Goal: Navigation & Orientation: Find specific page/section

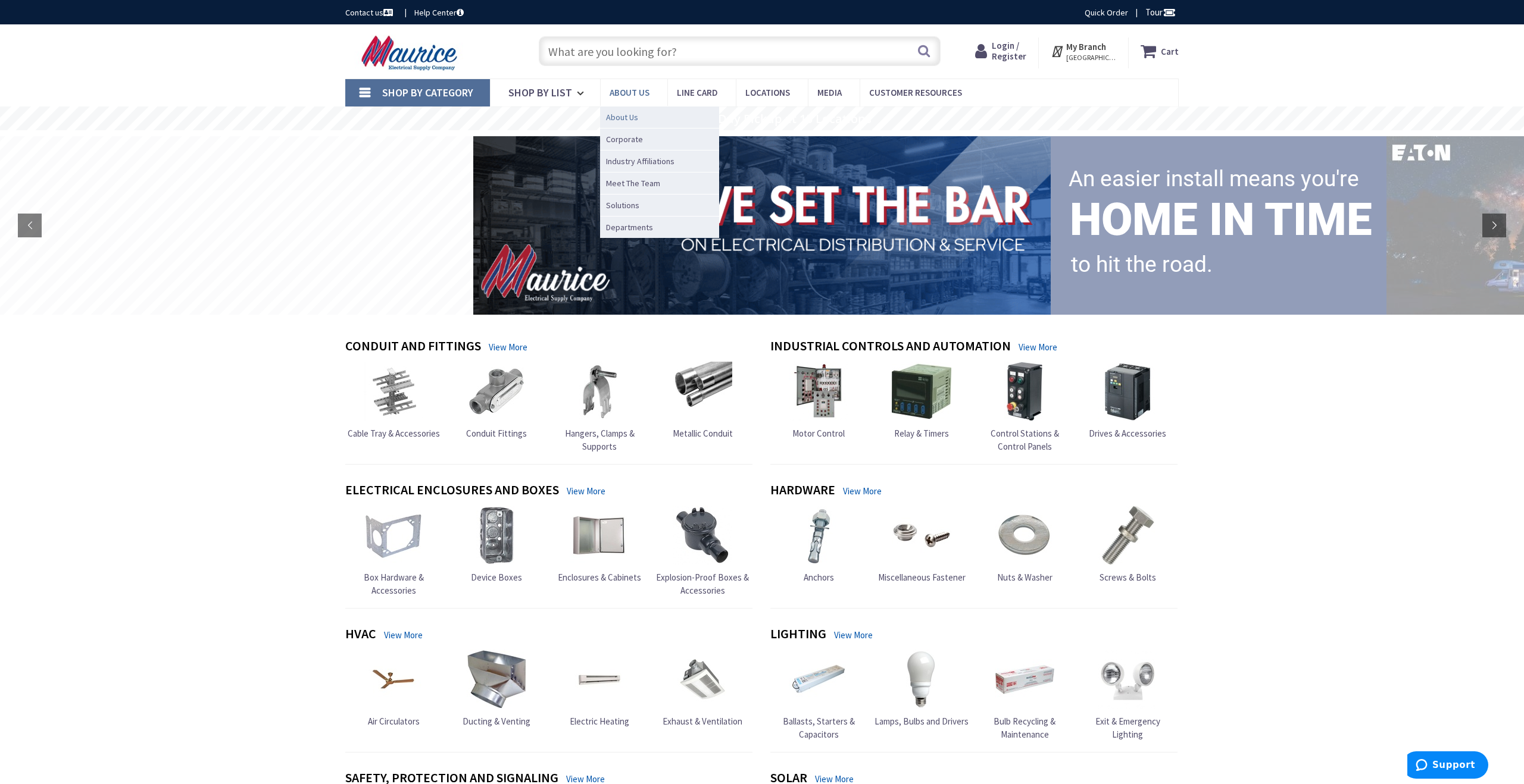
click at [620, 113] on span "About Us" at bounding box center [622, 117] width 32 height 12
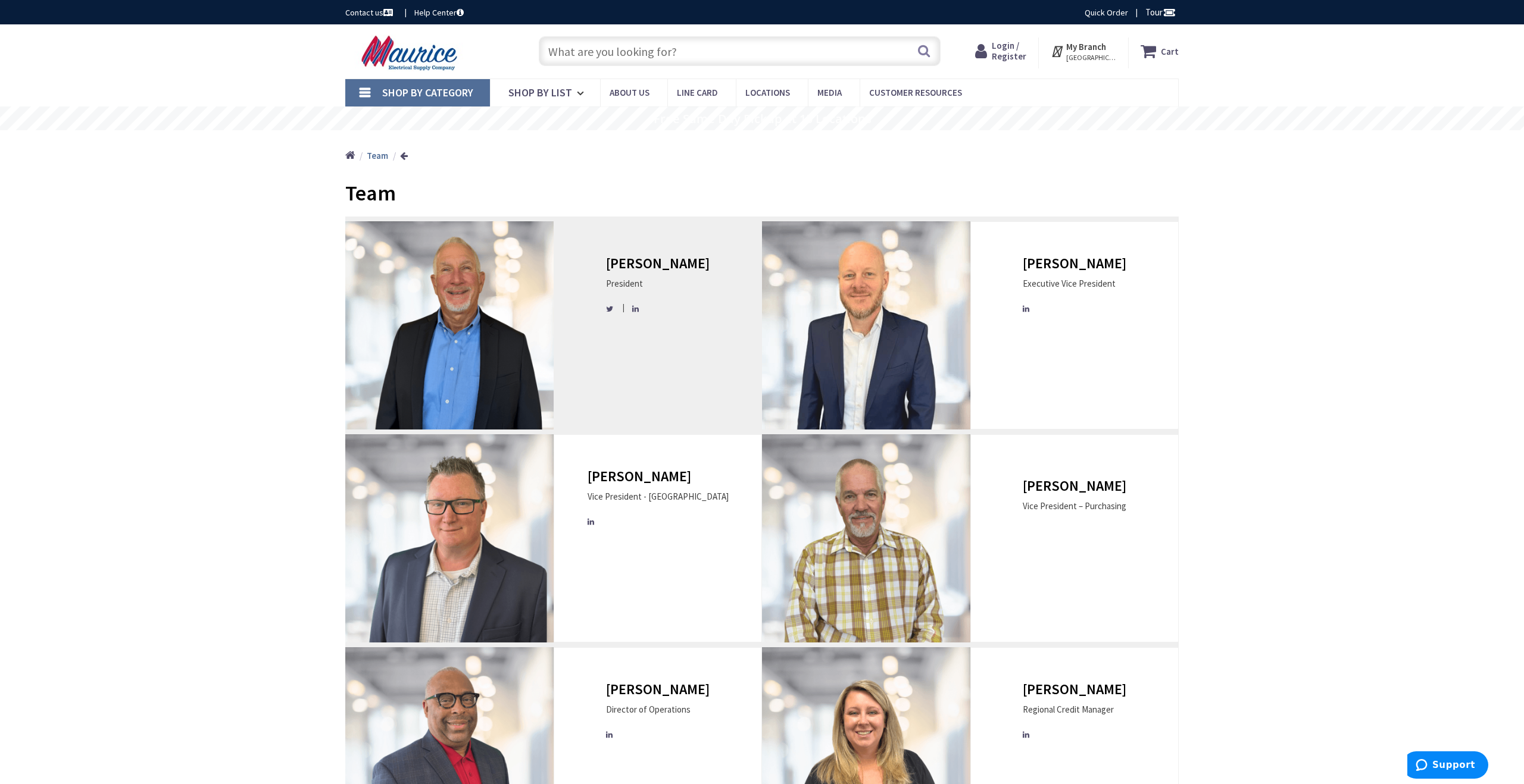
click at [675, 264] on h3 "Jim Facciolo" at bounding box center [657, 264] width 104 height 16
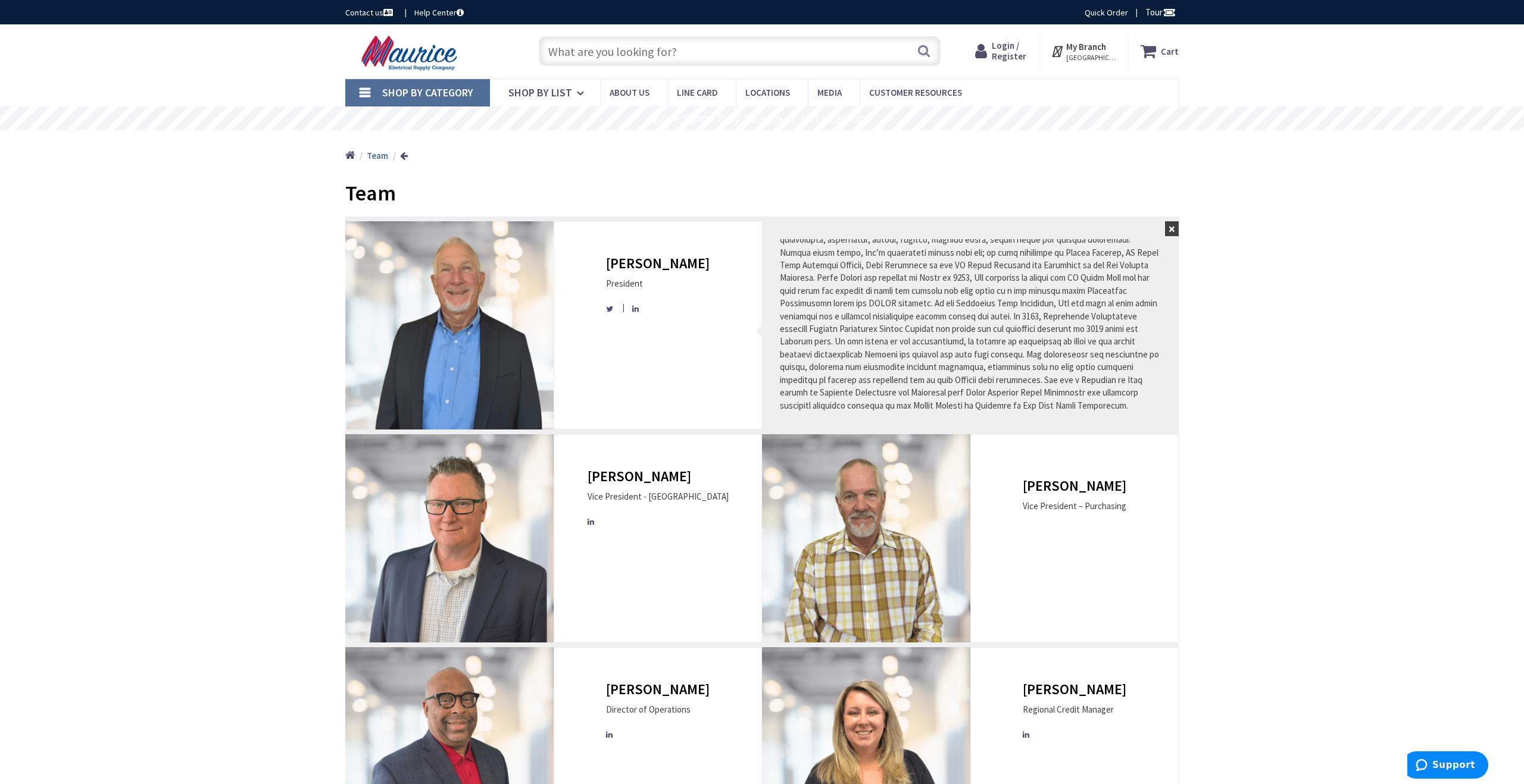
click at [1174, 225] on button "×" at bounding box center [1171, 228] width 13 height 15
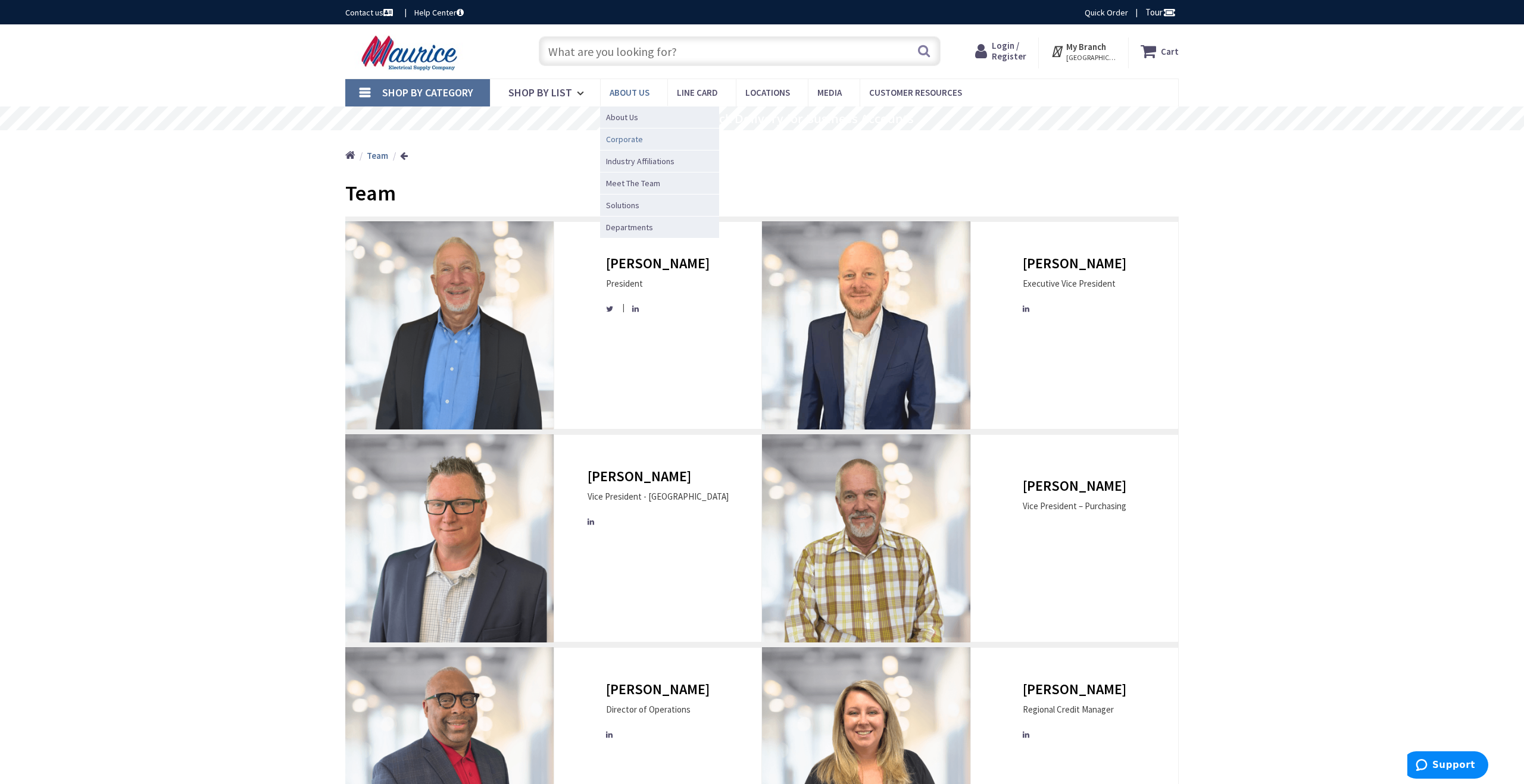
click at [647, 133] on link "Corporate" at bounding box center [659, 138] width 119 height 22
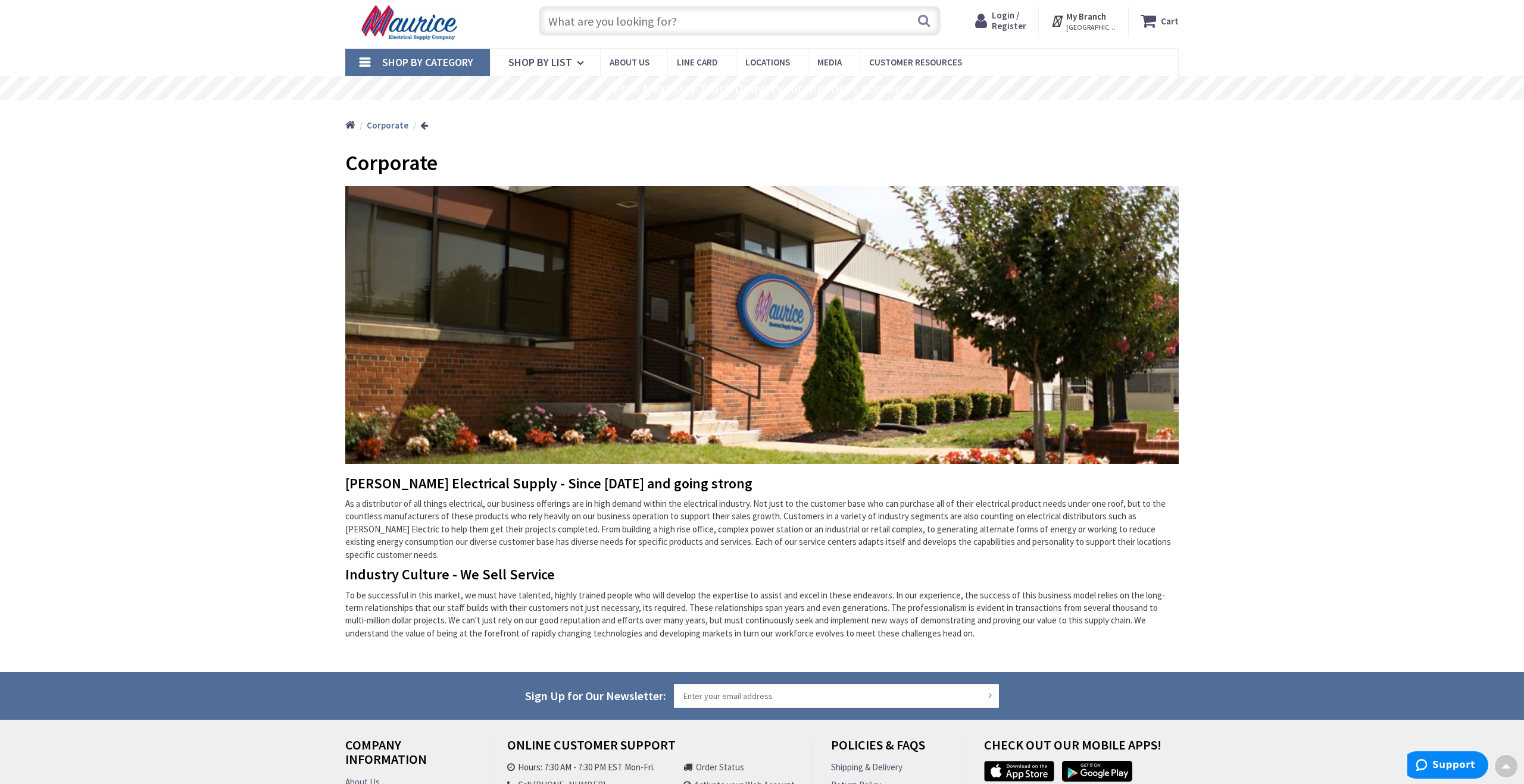
scroll to position [12, 0]
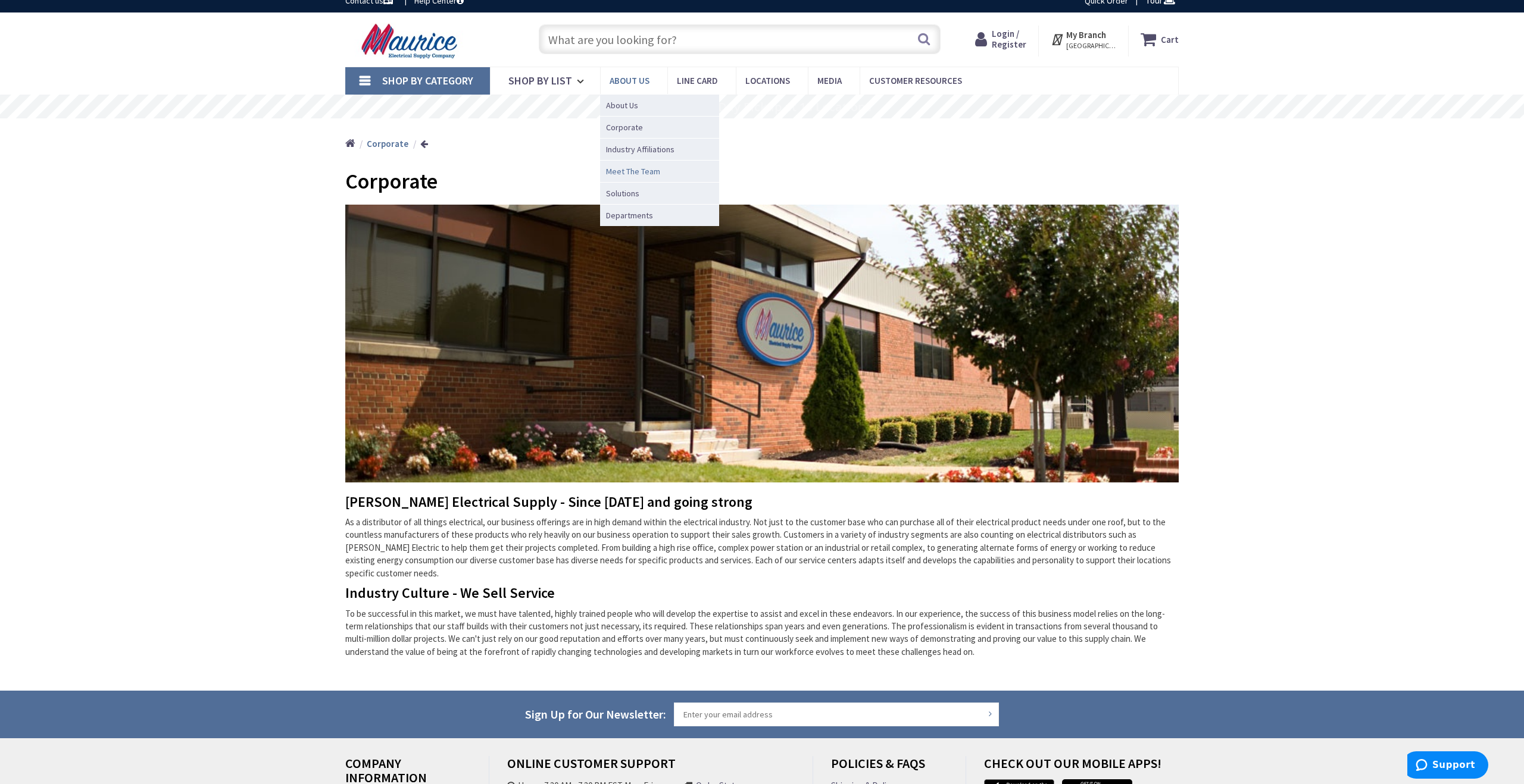
click at [637, 174] on span "Meet The Team" at bounding box center [633, 171] width 55 height 12
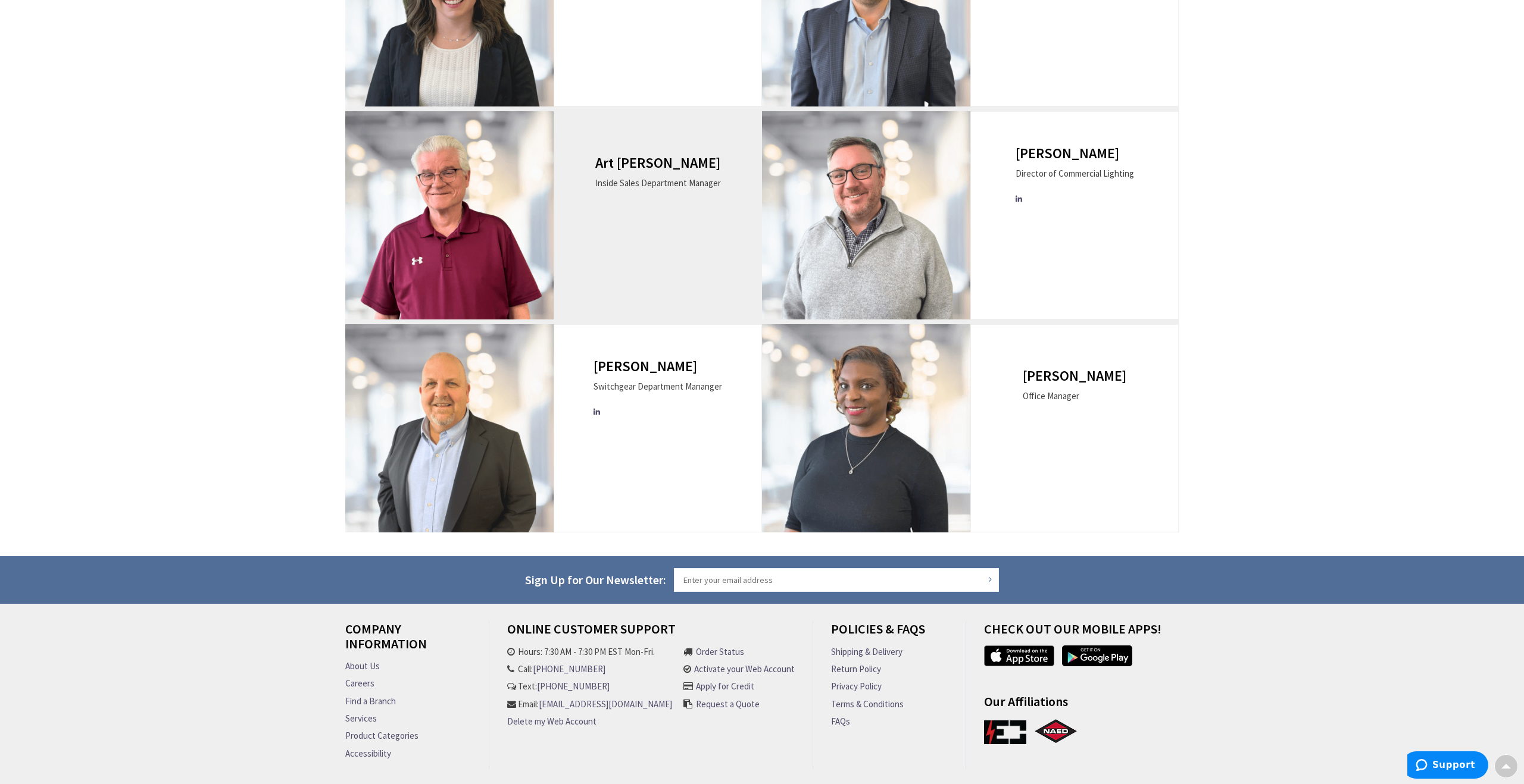
scroll to position [1013, 0]
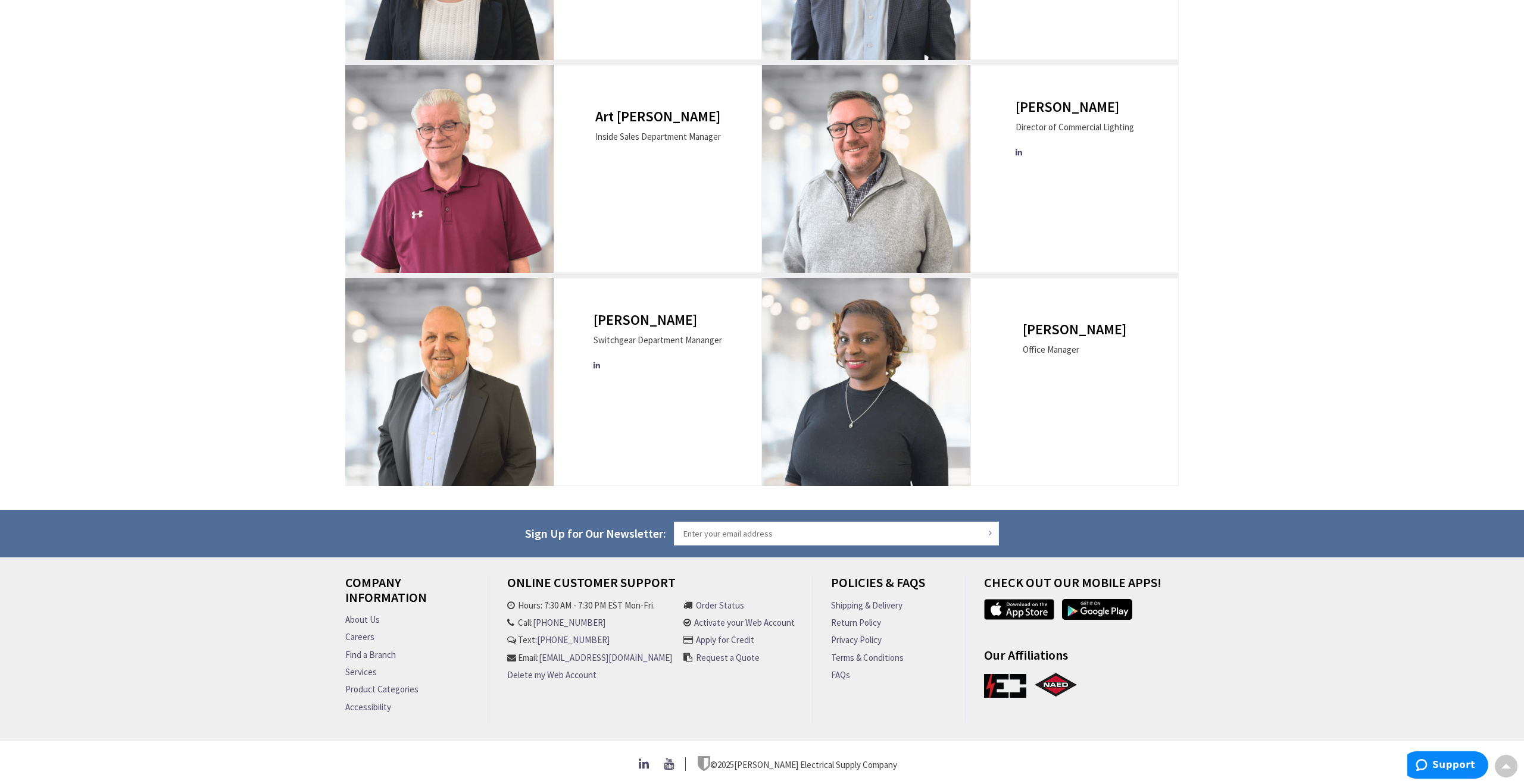
click at [365, 631] on link "Careers" at bounding box center [359, 637] width 29 height 13
